Goal: Task Accomplishment & Management: Complete application form

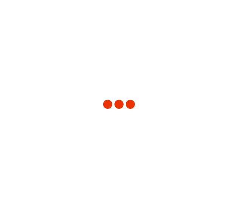
type input "Spain"
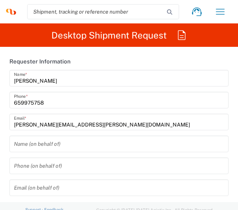
type input "3226"
type input "Syneos Health Clinical Spain"
click at [101, 143] on input "text" at bounding box center [119, 144] width 210 height 13
click at [47, 149] on input "text" at bounding box center [119, 144] width 210 height 13
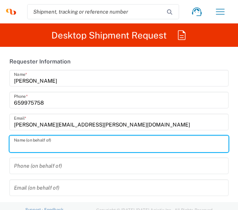
click at [125, 119] on input "raquel.herrero@syneoshealth.com" at bounding box center [119, 122] width 210 height 13
click at [54, 100] on input "659975758" at bounding box center [119, 100] width 210 height 13
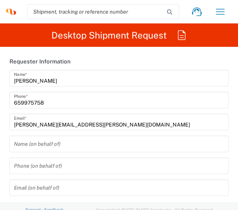
drag, startPoint x: 194, startPoint y: 134, endPoint x: 238, endPoint y: 138, distance: 43.7
click at [194, 134] on div "Raquel Herrero Name * 659975758 Phone * raquel.herrero@syneoshealth.com Email *" at bounding box center [119, 103] width 227 height 66
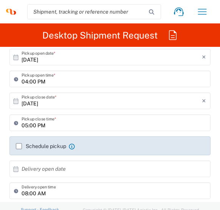
scroll to position [189, 0]
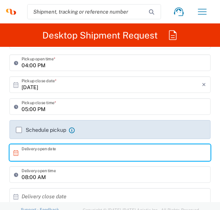
click at [73, 154] on input "text" at bounding box center [112, 152] width 180 height 13
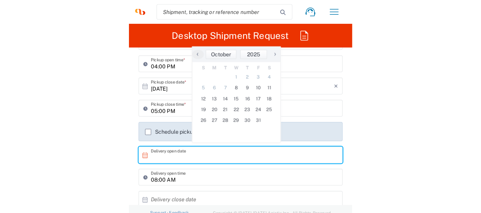
scroll to position [302, 0]
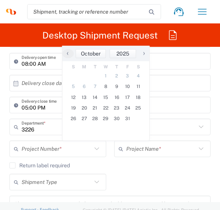
click at [167, 175] on div "Shipment Type Batch Regular" at bounding box center [110, 185] width 209 height 22
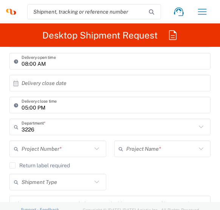
drag, startPoint x: 136, startPoint y: 181, endPoint x: 219, endPoint y: 203, distance: 86.0
click at [136, 181] on div "Shipment Type Batch Regular" at bounding box center [110, 185] width 209 height 22
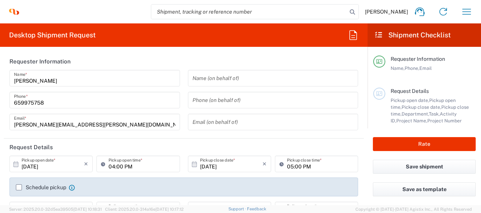
scroll to position [0, 0]
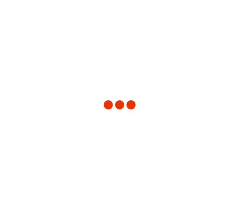
type input "3226"
type input "[GEOGRAPHIC_DATA]"
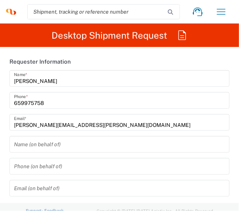
type input "Syneos Health Clinical [GEOGRAPHIC_DATA]"
